Goal: Find specific page/section: Find specific page/section

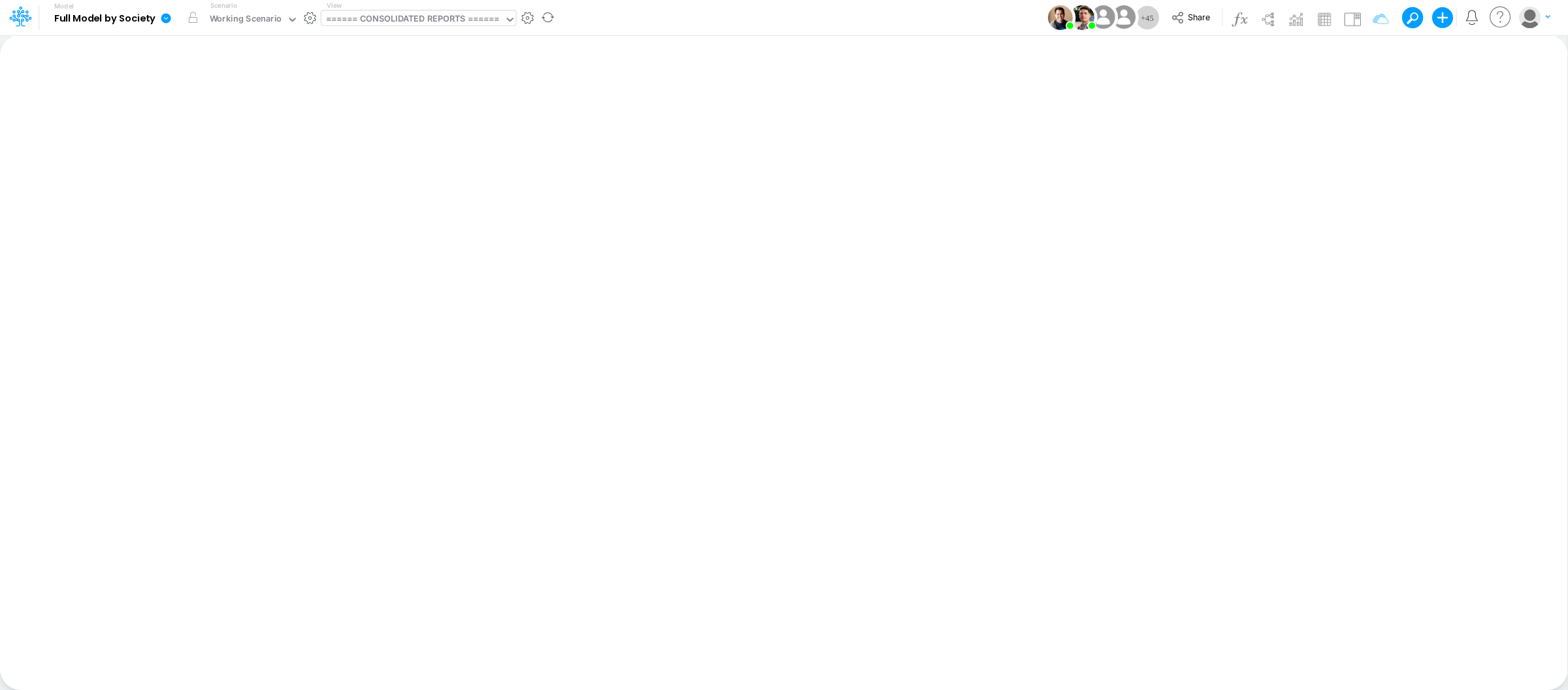
click at [491, 18] on div "====== CONSOLIDATED REPORTS ======" at bounding box center [412, 19] width 173 height 15
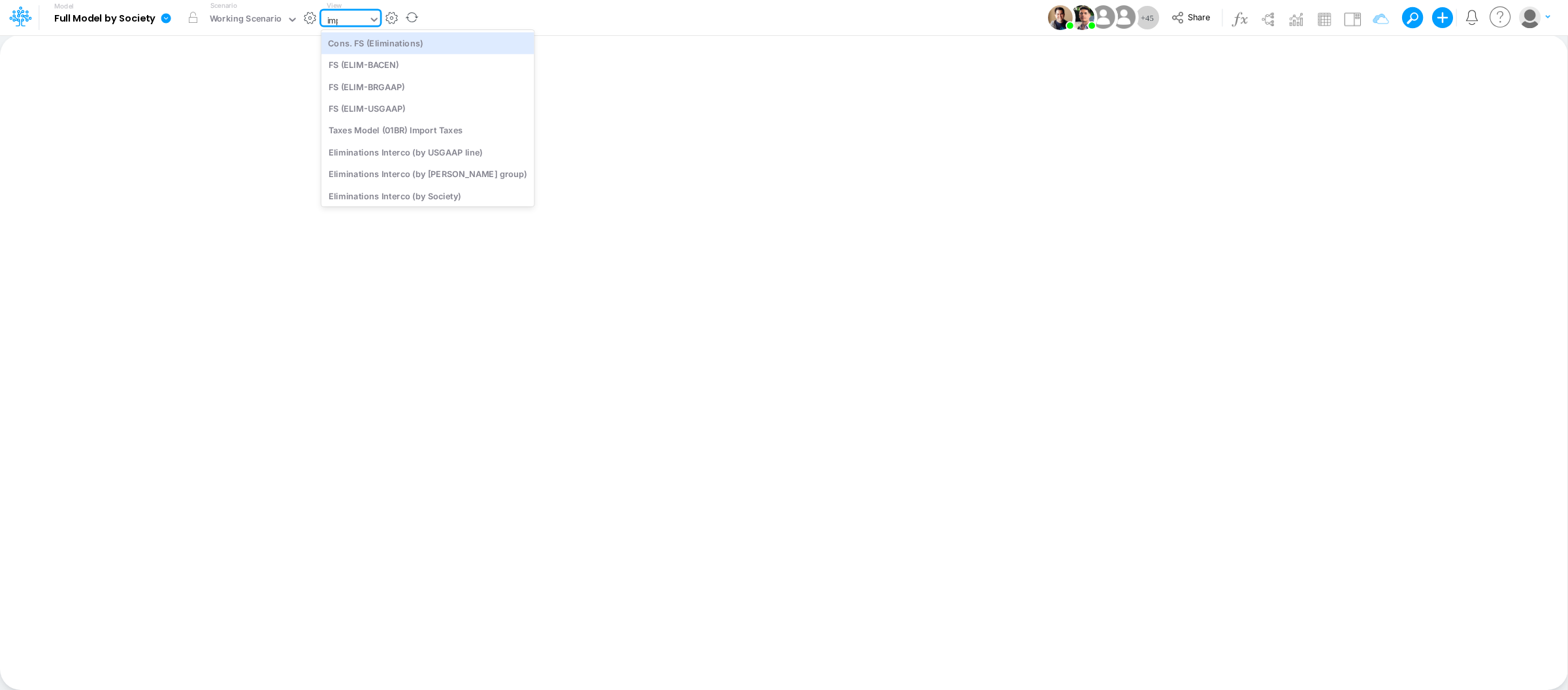
type input "impor"
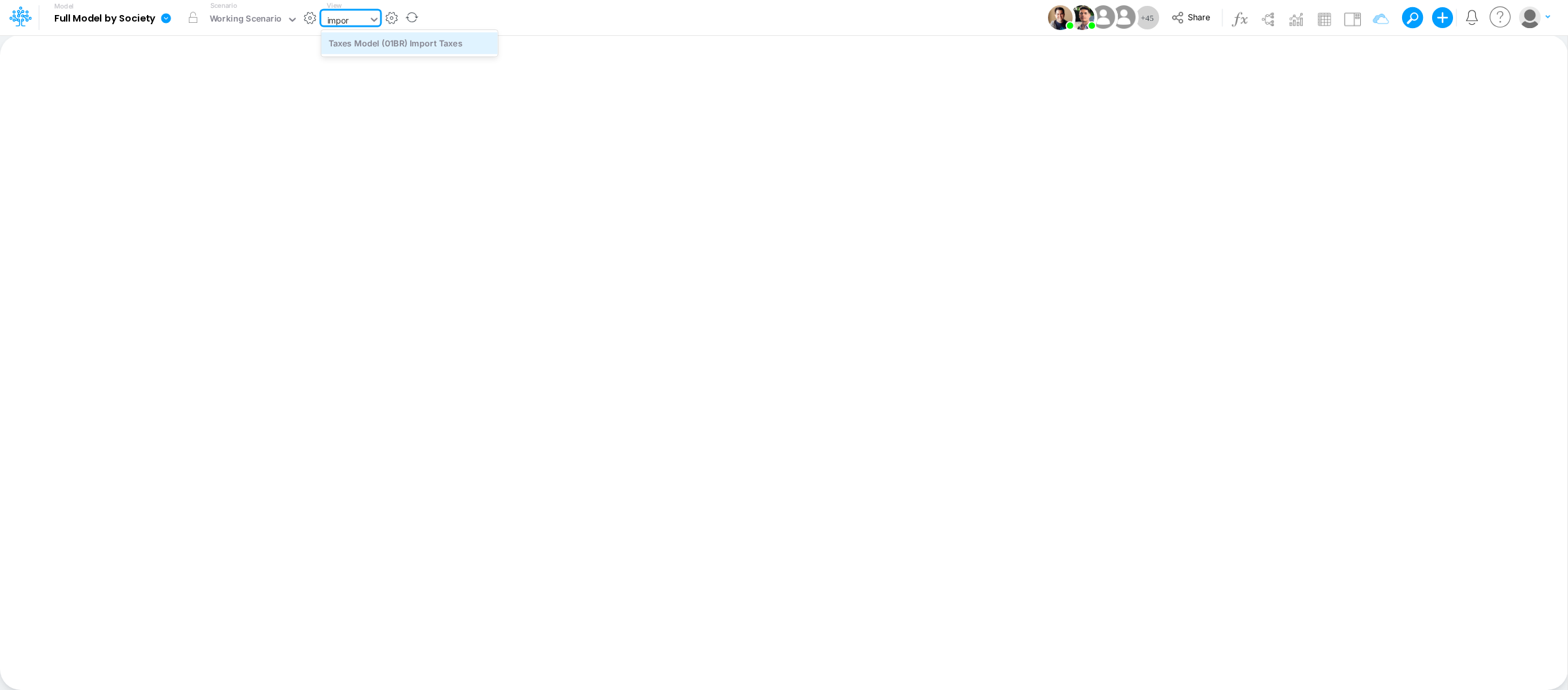
click at [411, 36] on div "Taxes Model (01BR) Import Taxes" at bounding box center [410, 43] width 177 height 21
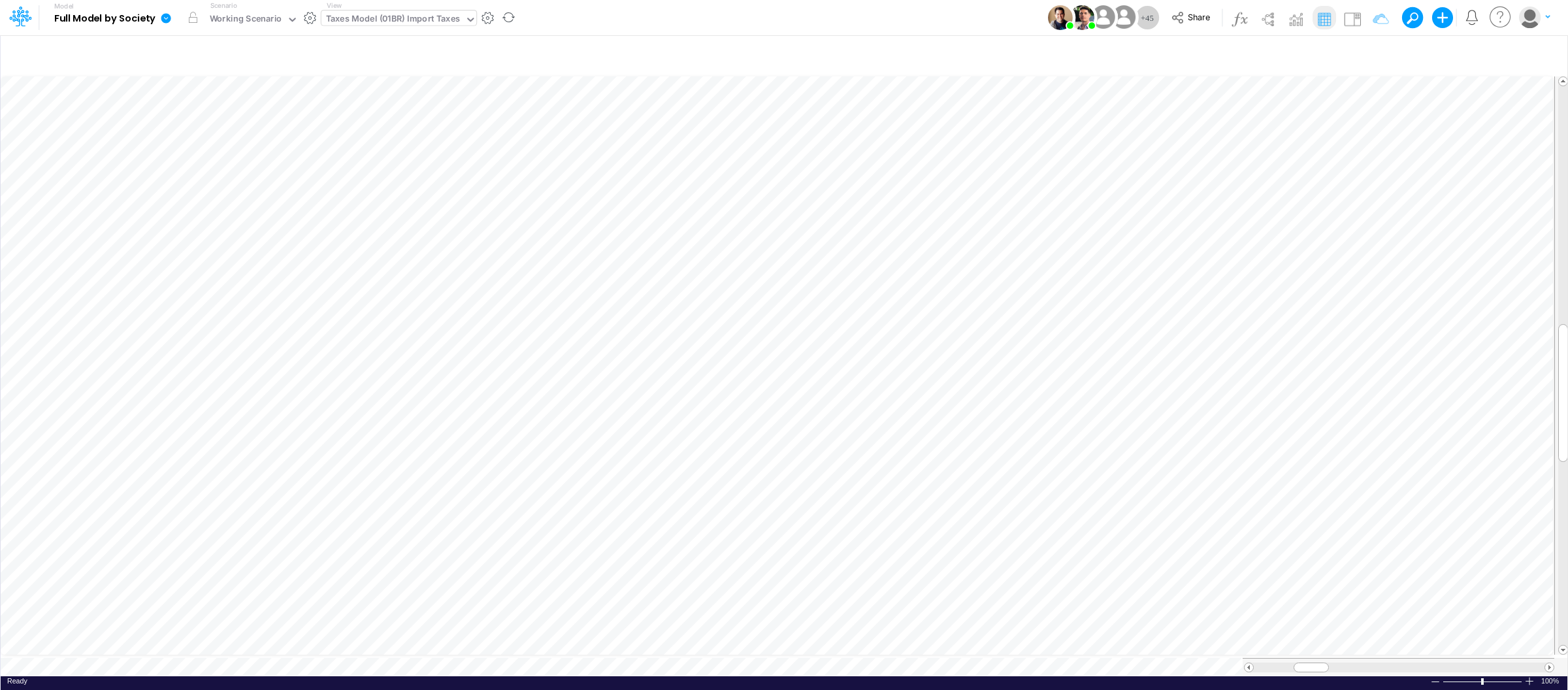
scroll to position [0, 1]
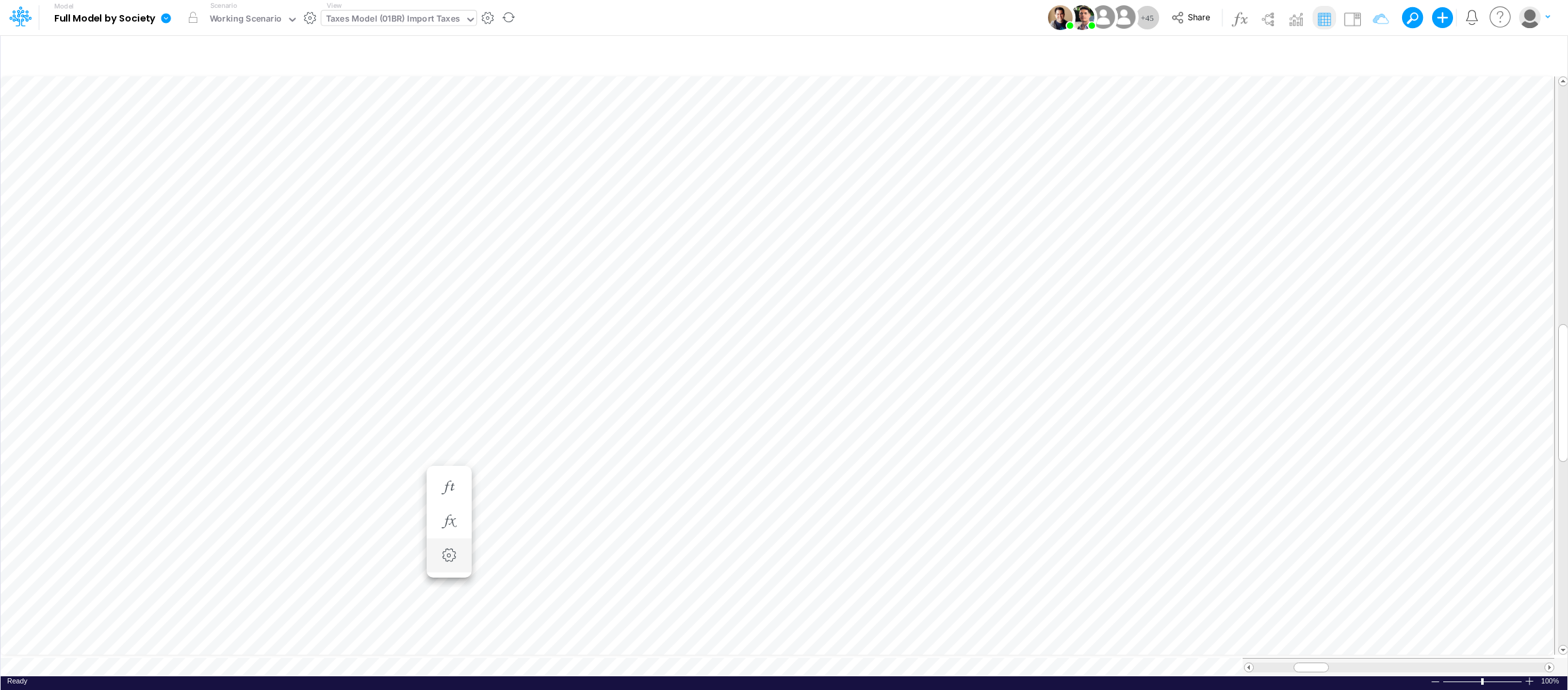
scroll to position [0, 1]
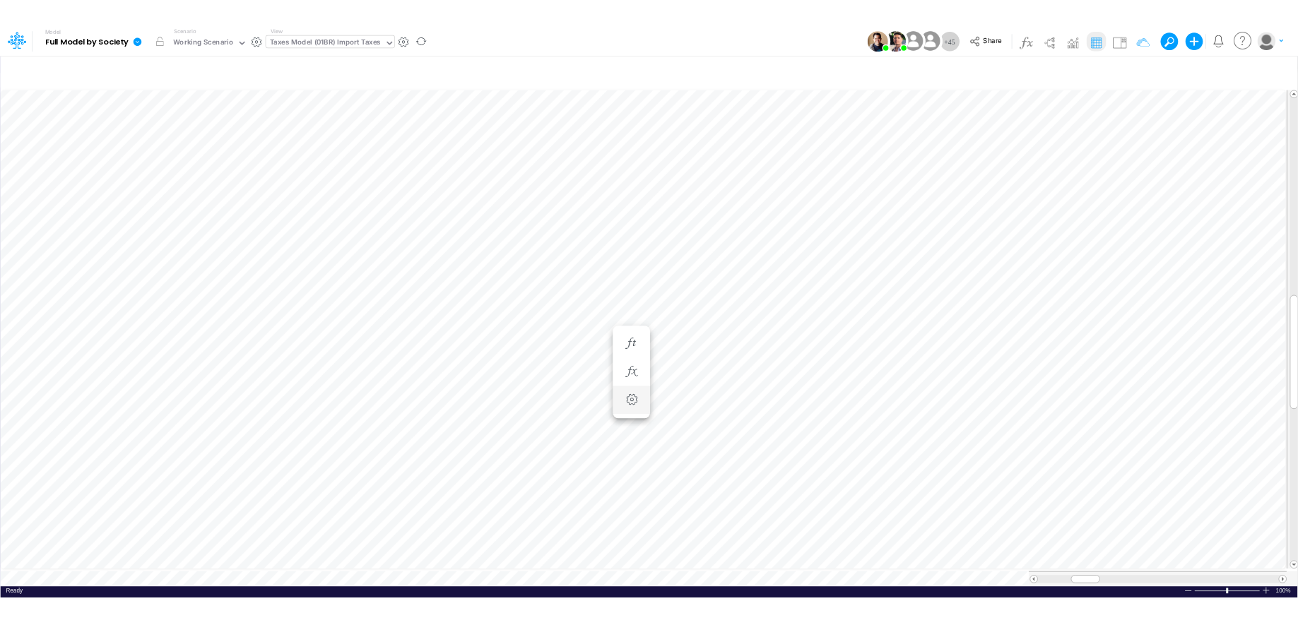
scroll to position [0, 1]
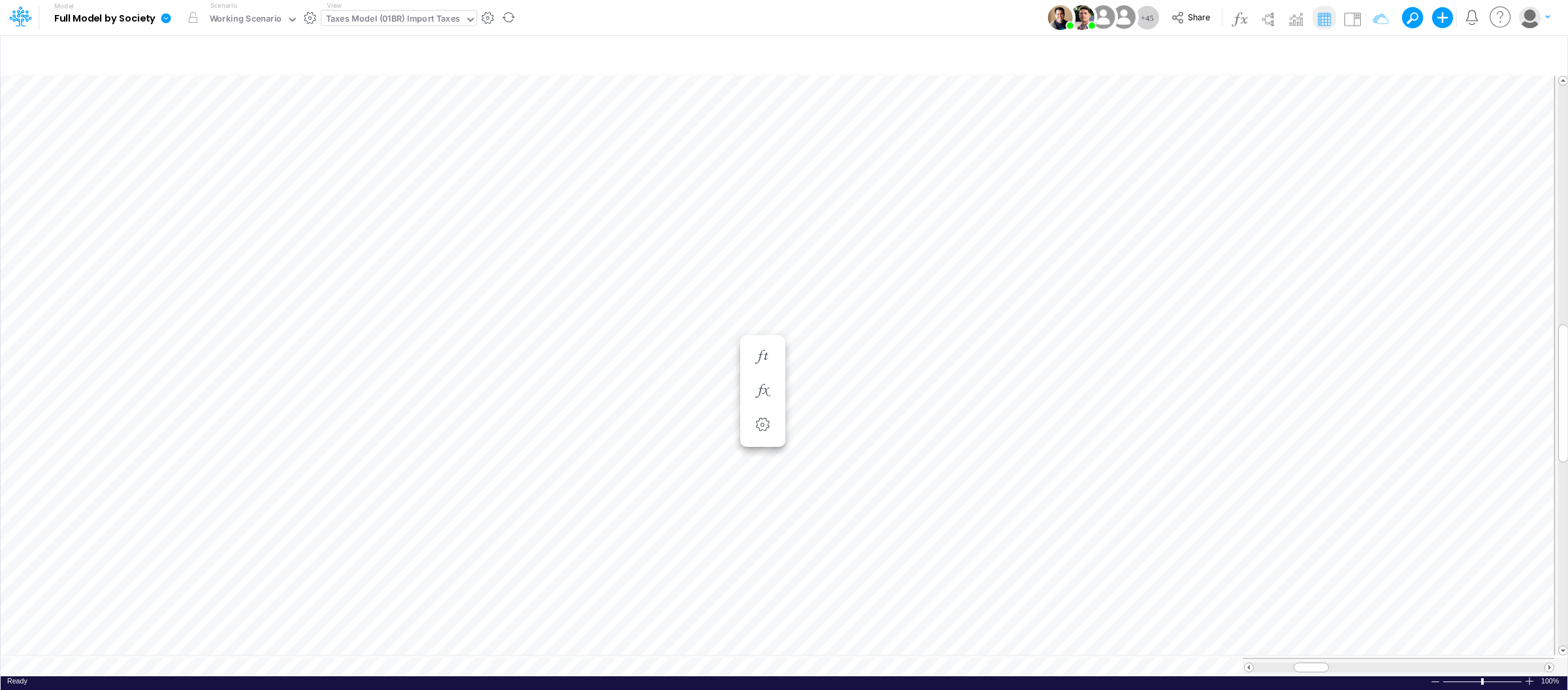
scroll to position [0, 1]
